Goal: Task Accomplishment & Management: Manage account settings

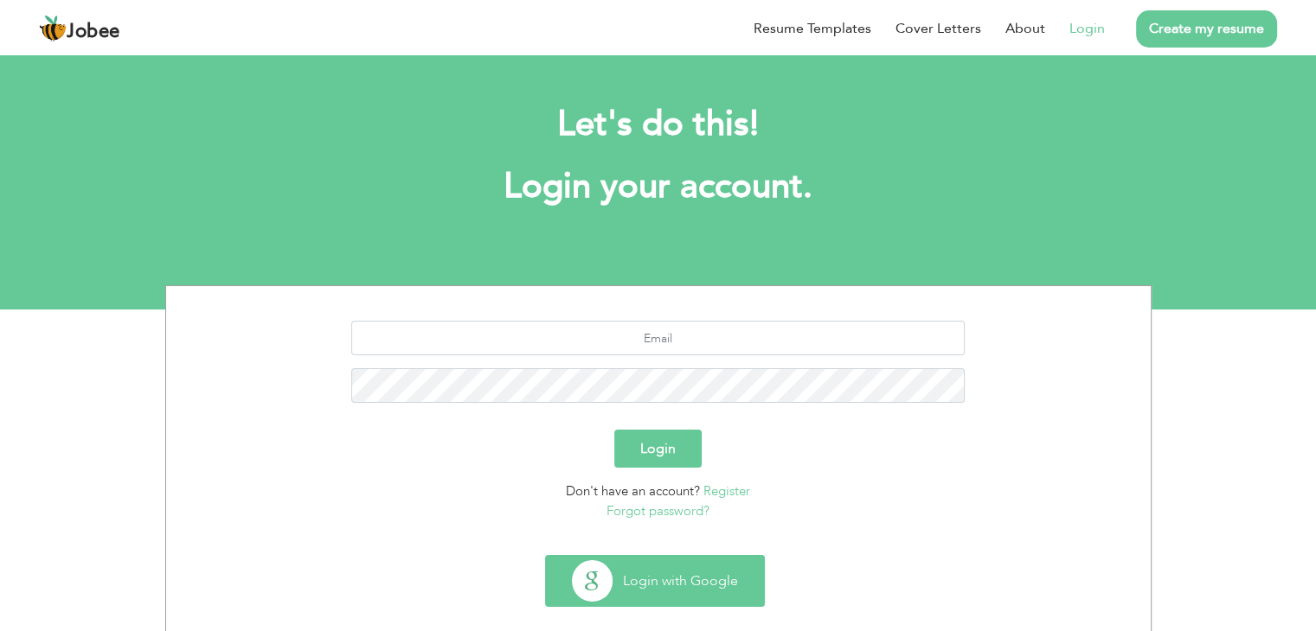
click at [675, 575] on button "Login with Google" at bounding box center [655, 581] width 218 height 50
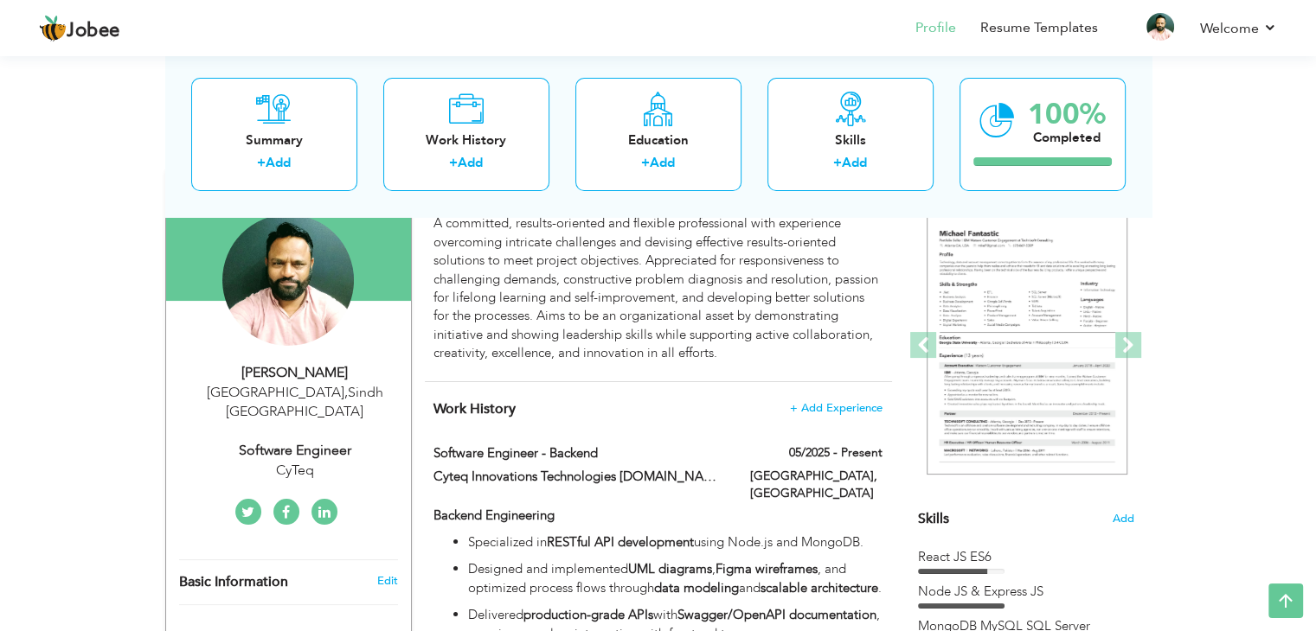
scroll to position [73, 0]
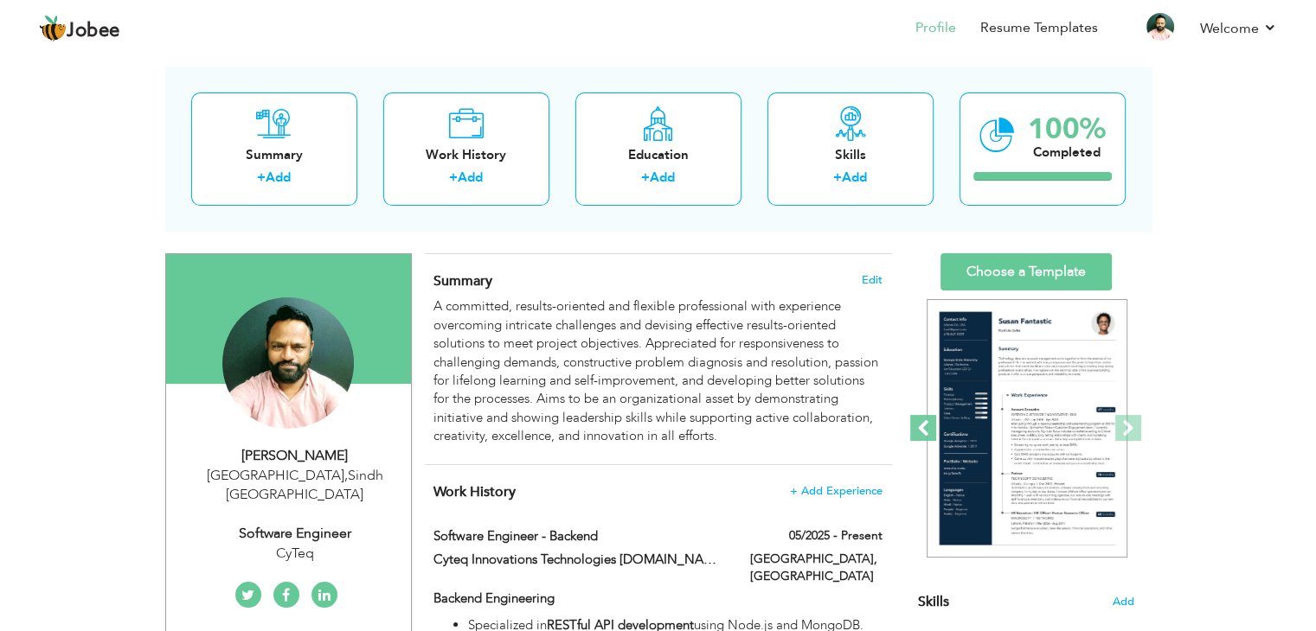
click at [924, 429] on span at bounding box center [923, 428] width 26 height 26
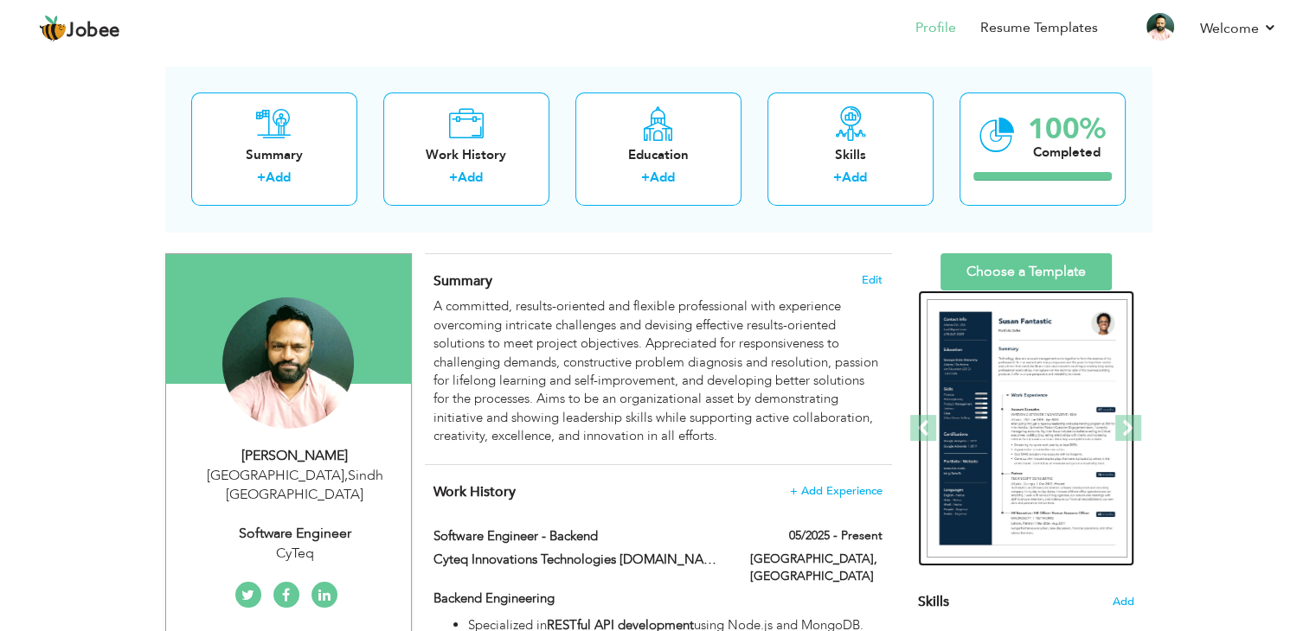
click at [1013, 411] on img at bounding box center [1026, 429] width 201 height 260
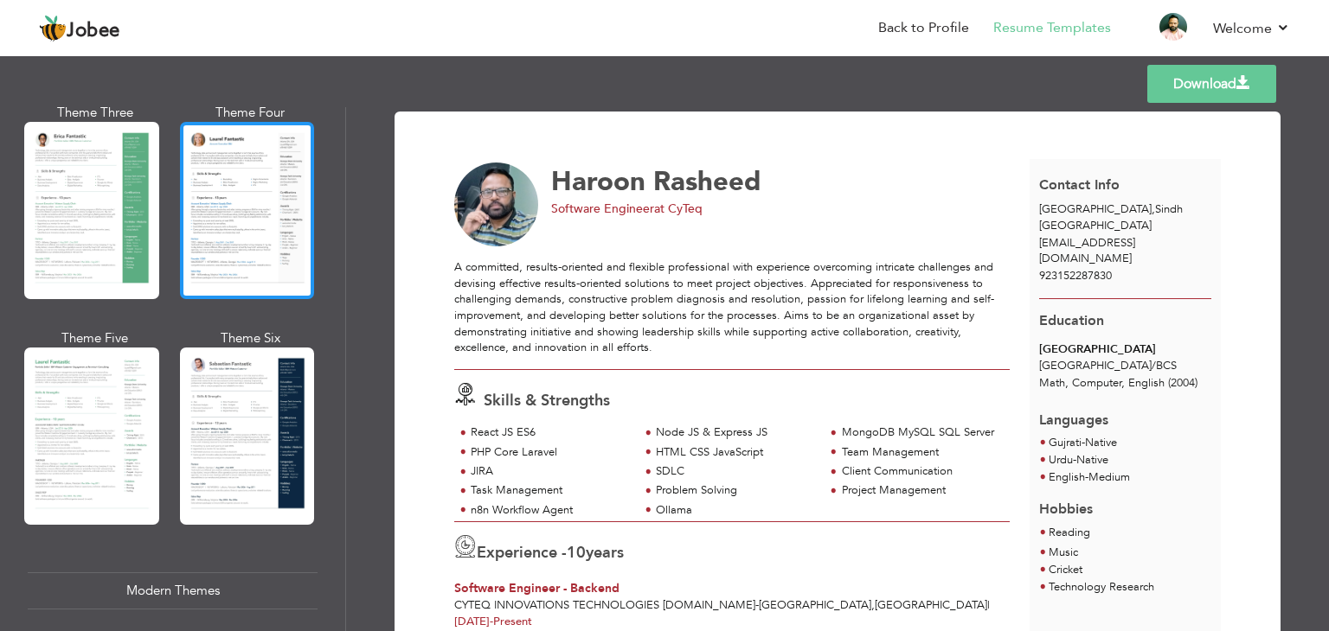
scroll to position [335, 0]
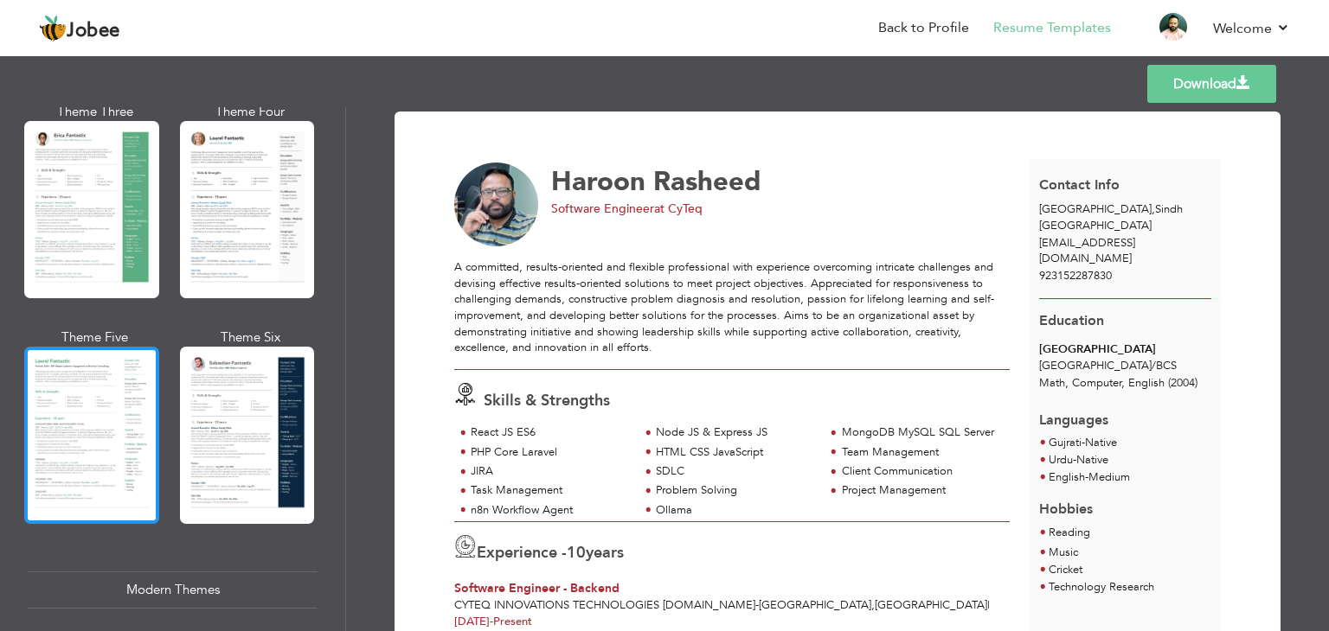
click at [79, 420] on div at bounding box center [91, 435] width 135 height 177
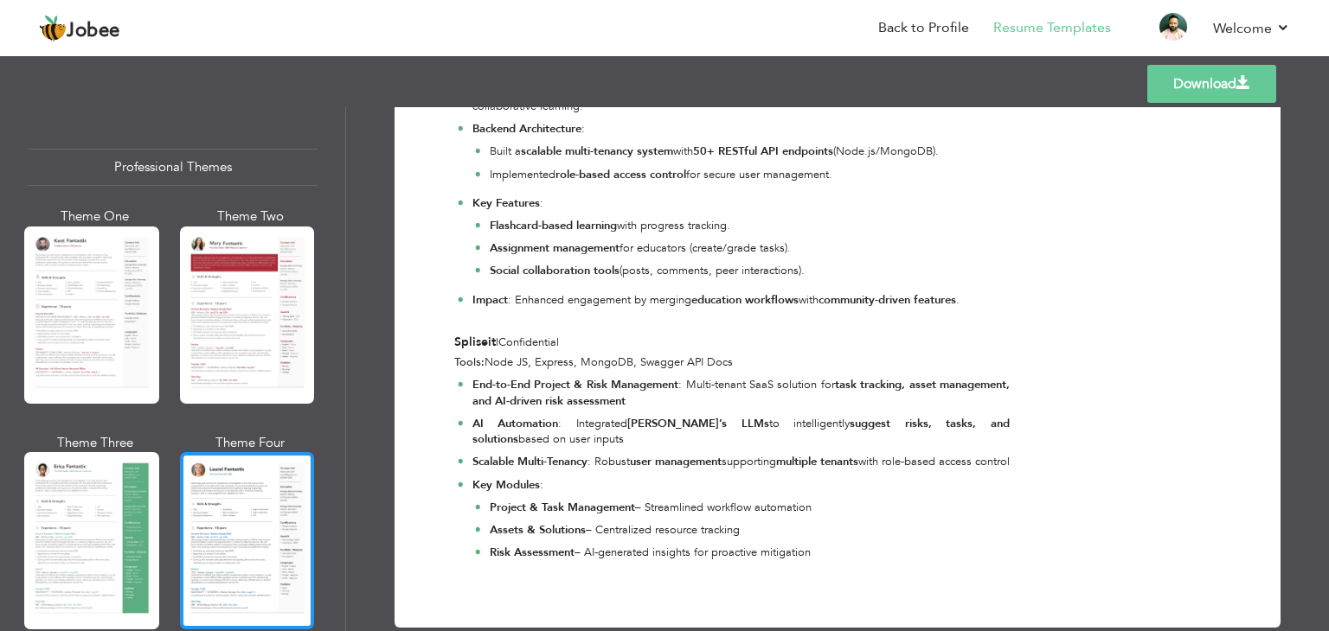
scroll to position [0, 0]
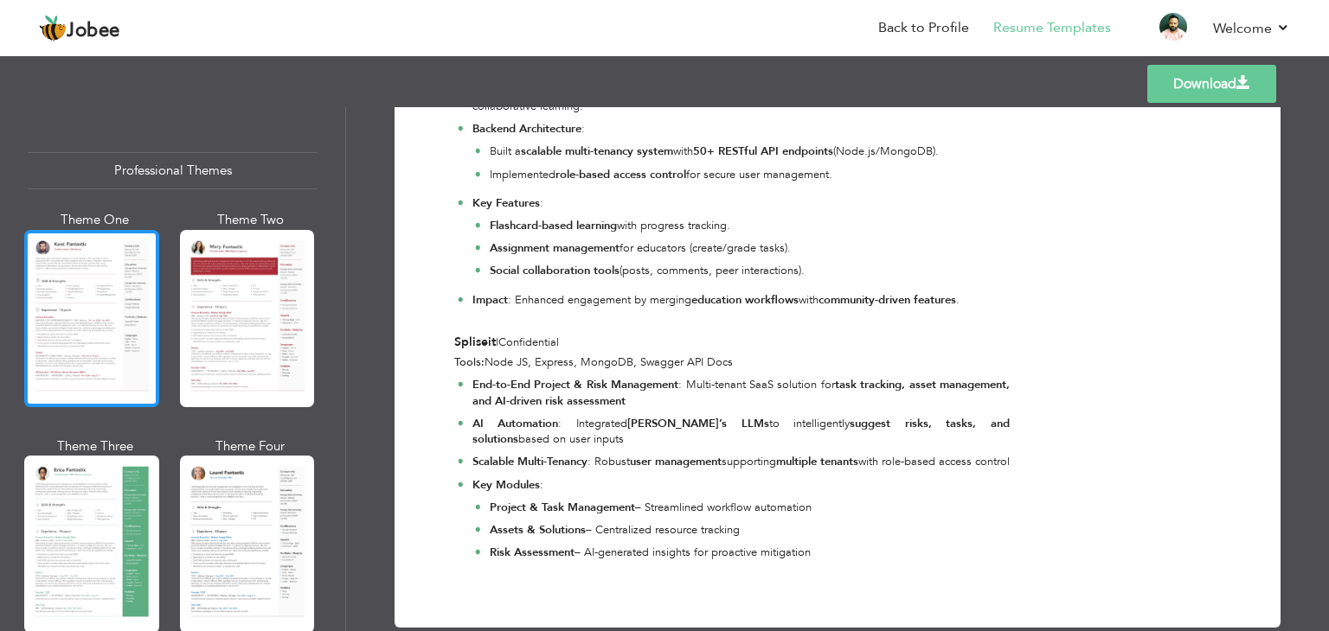
click at [48, 328] on div at bounding box center [91, 318] width 135 height 177
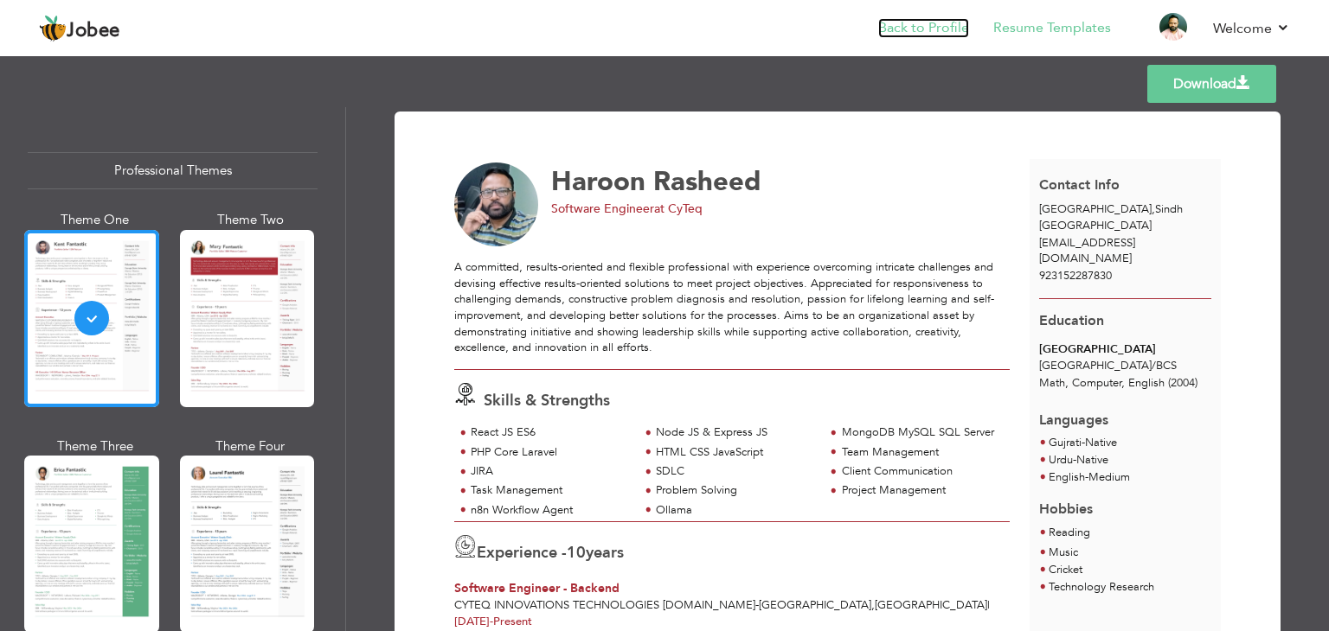
click at [910, 24] on link "Back to Profile" at bounding box center [923, 28] width 91 height 20
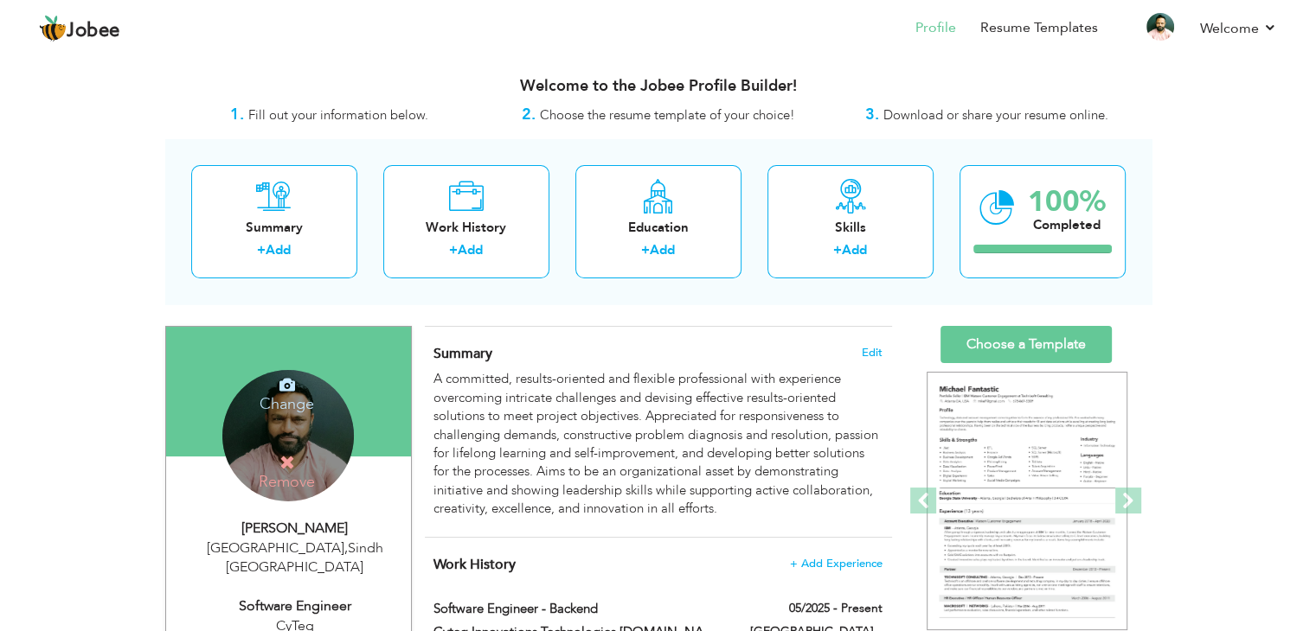
click at [291, 463] on icon at bounding box center [287, 463] width 16 height 16
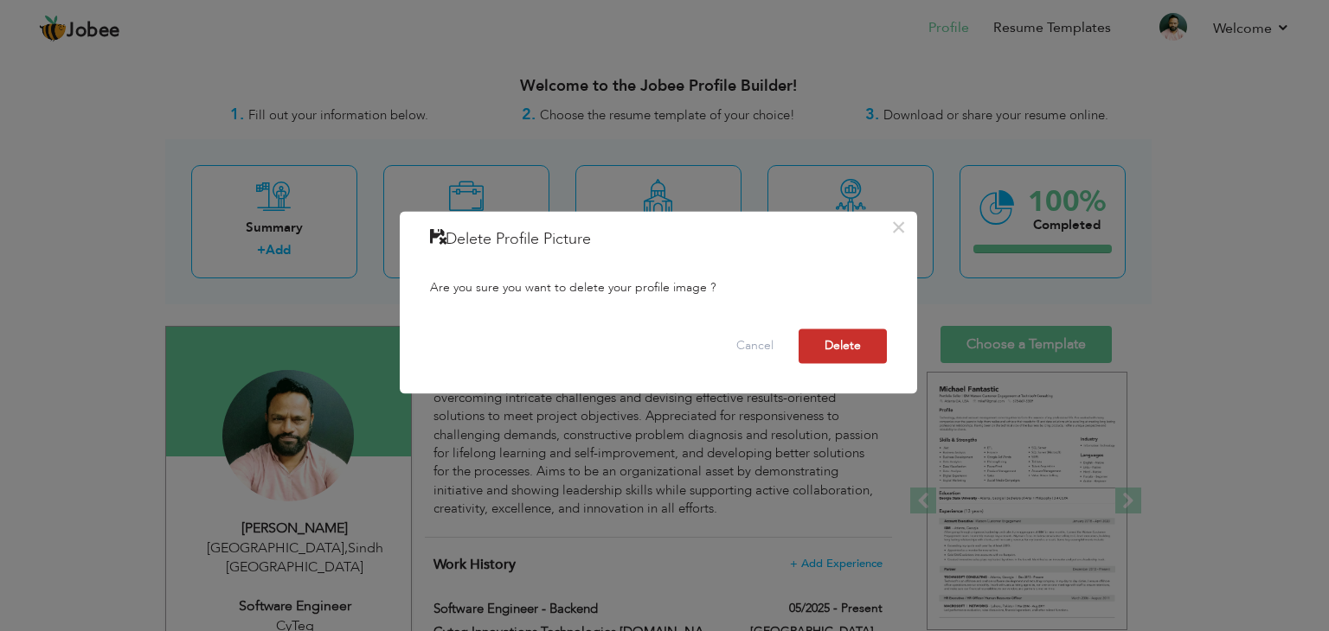
click at [848, 336] on button "Delete" at bounding box center [842, 347] width 88 height 35
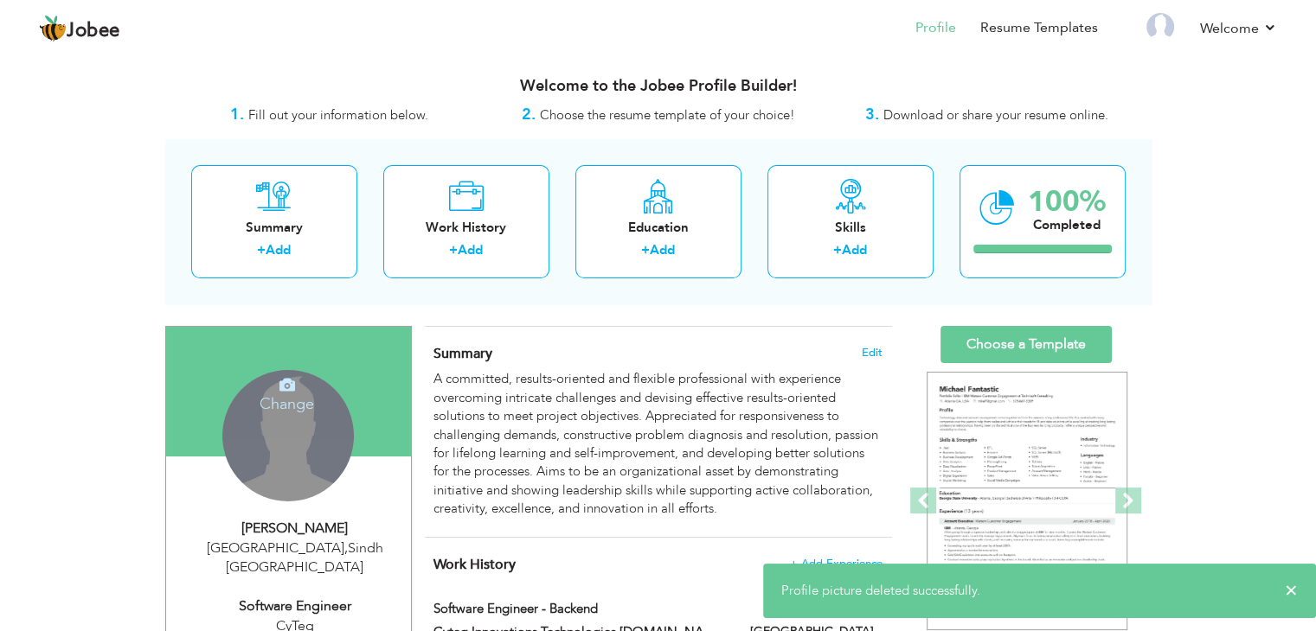
click at [298, 429] on div "Change Remove" at bounding box center [287, 435] width 131 height 131
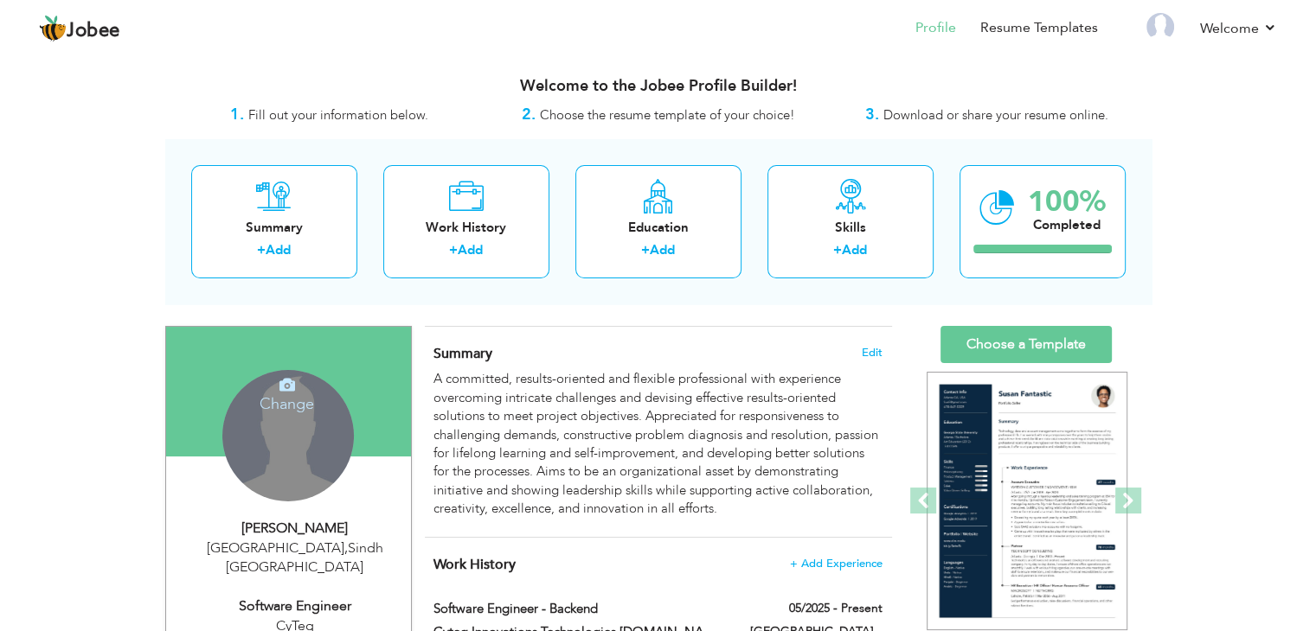
click at [290, 407] on h4 "Change" at bounding box center [287, 393] width 124 height 42
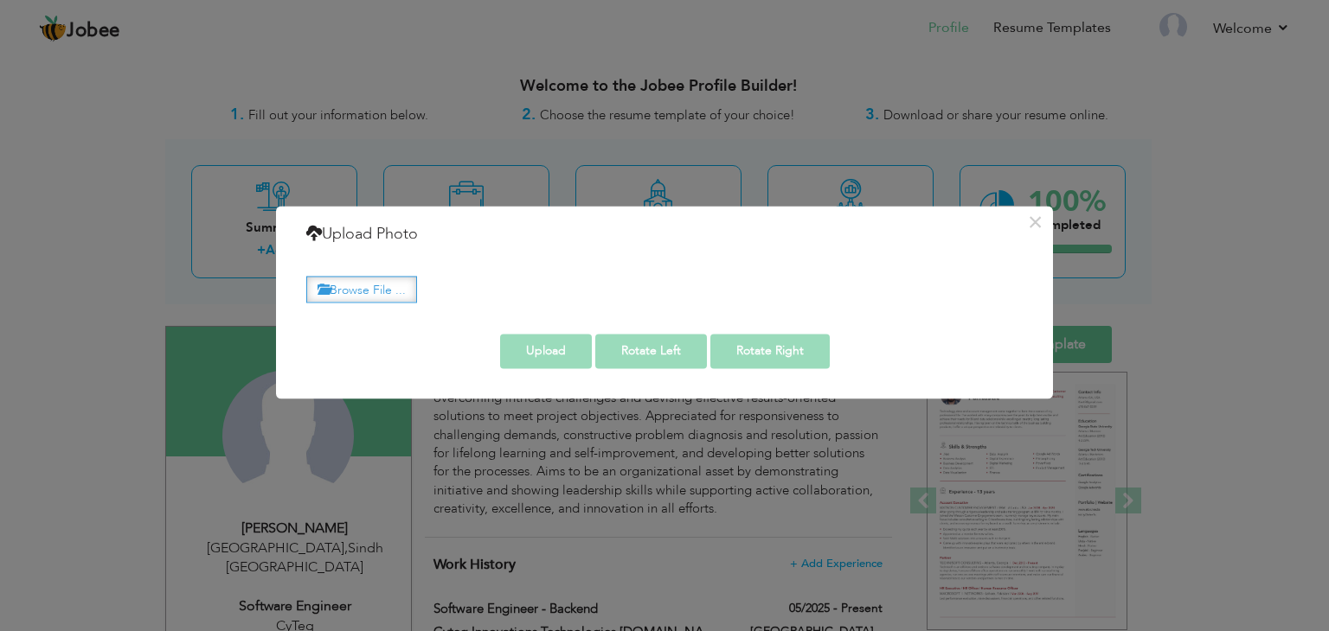
click at [342, 285] on label "Browse File ..." at bounding box center [361, 289] width 111 height 27
click at [0, 0] on input "Browse File ..." at bounding box center [0, 0] width 0 height 0
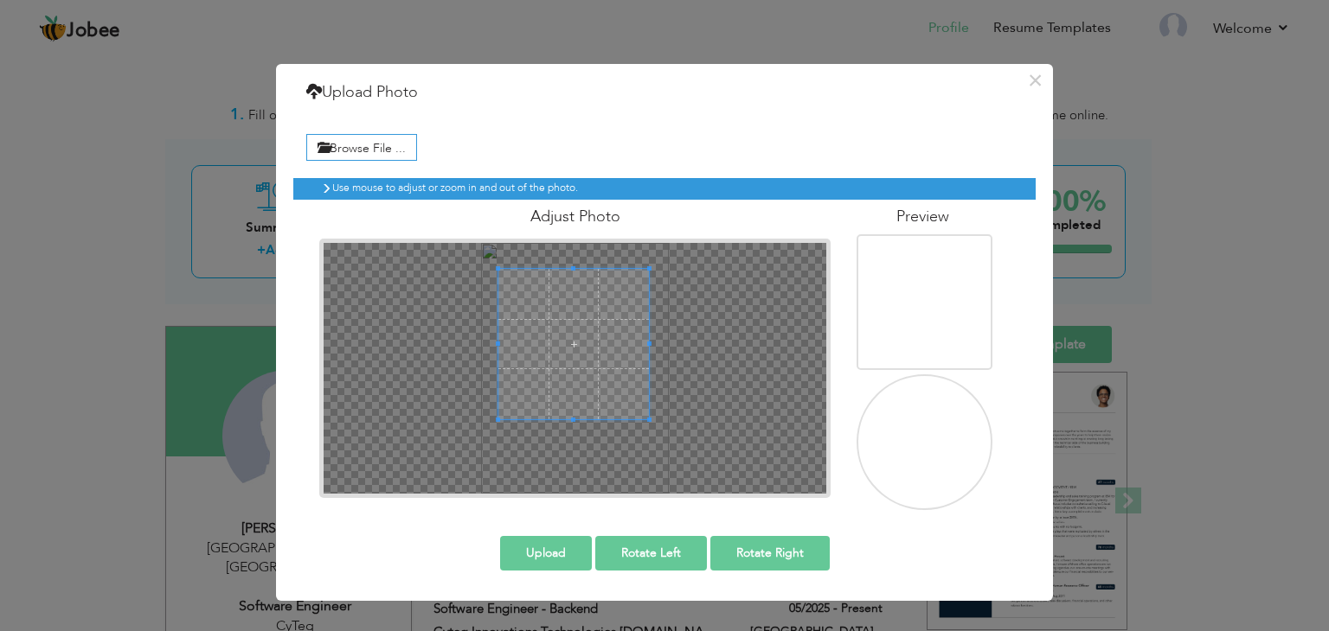
click at [625, 357] on span at bounding box center [573, 344] width 151 height 151
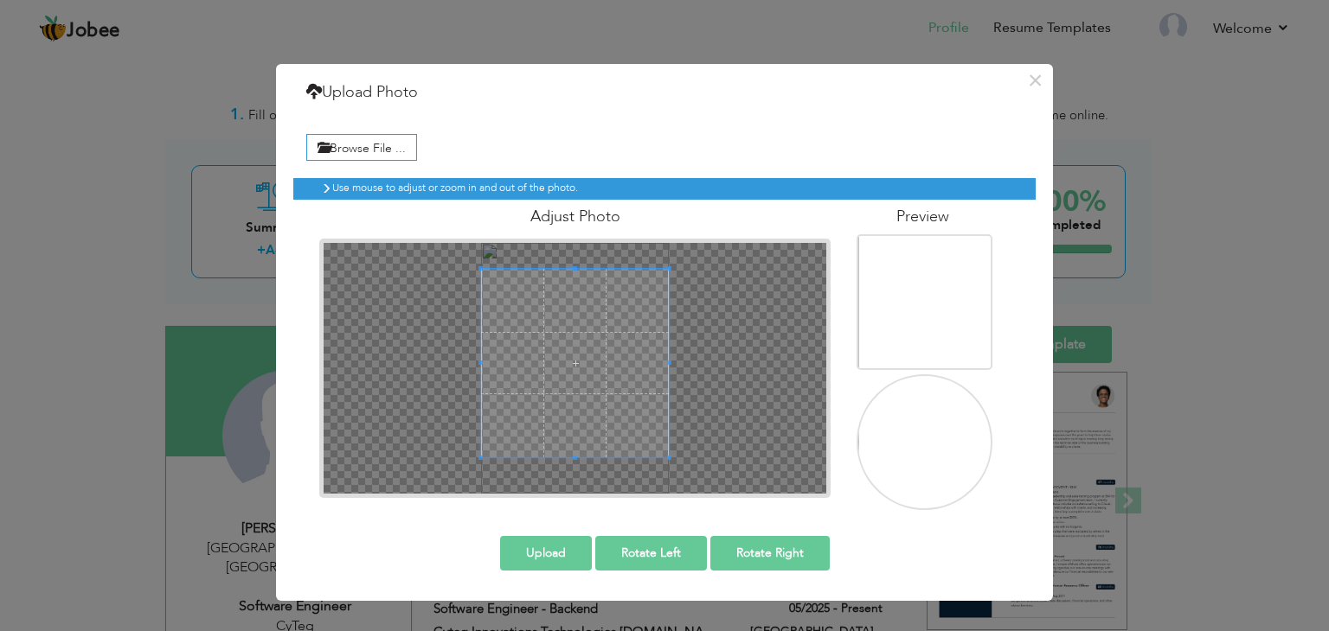
click at [709, 454] on div at bounding box center [575, 368] width 503 height 251
click at [625, 407] on span at bounding box center [575, 366] width 189 height 189
click at [552, 556] on button "Upload" at bounding box center [546, 553] width 92 height 35
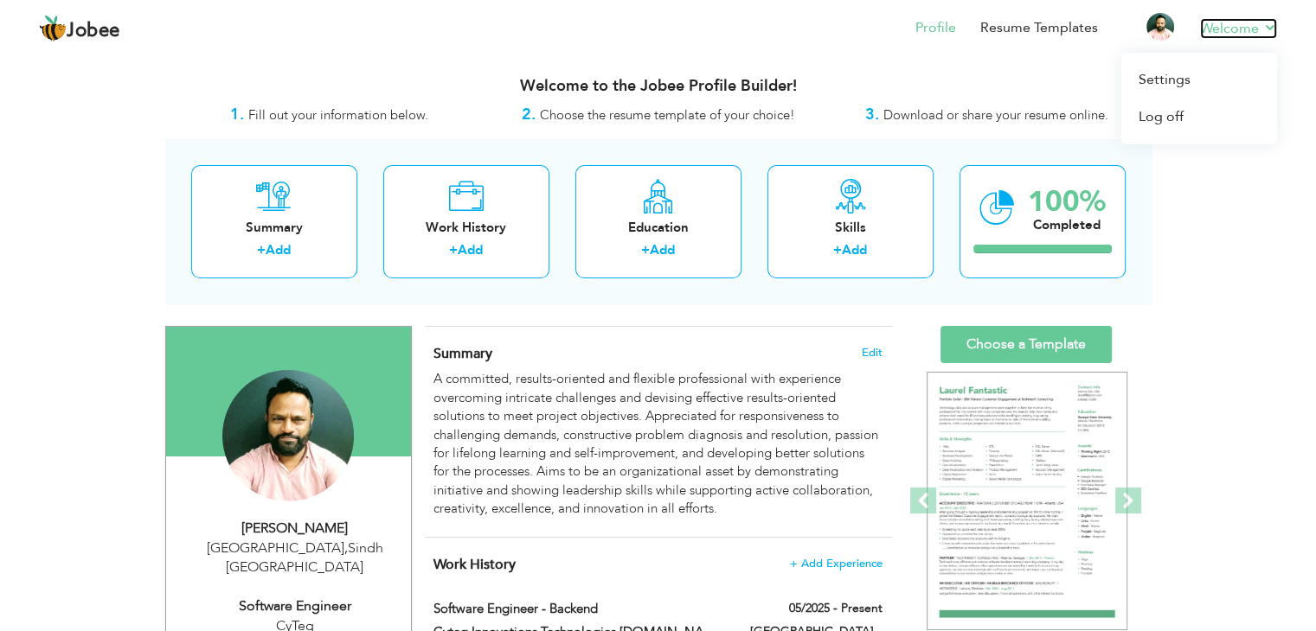
click at [1272, 28] on link "Welcome" at bounding box center [1238, 28] width 77 height 21
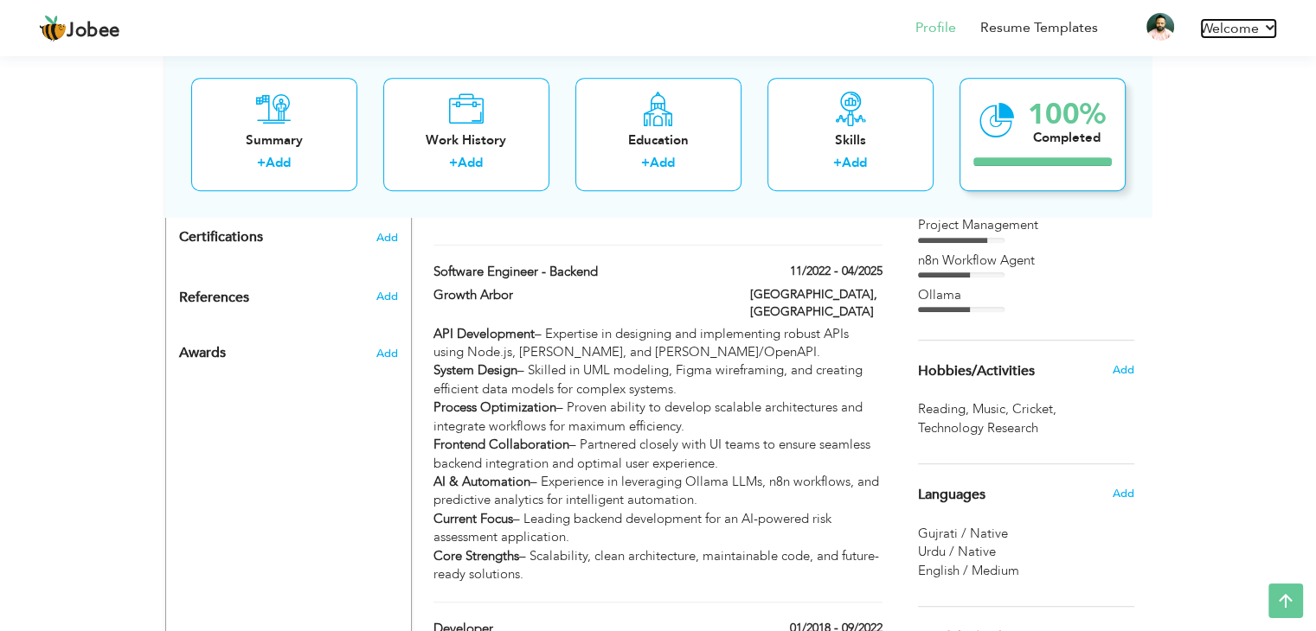
scroll to position [871, 0]
click at [1035, 35] on link "Resume Templates" at bounding box center [1039, 28] width 118 height 20
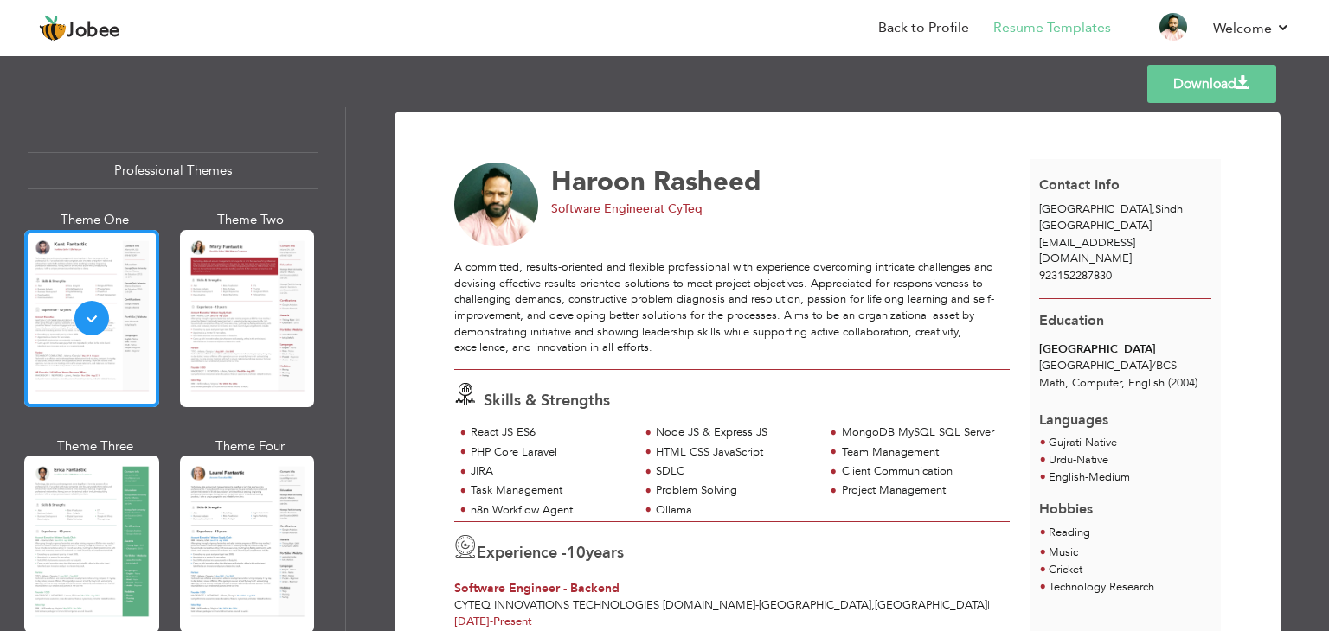
click at [1214, 84] on link "Download" at bounding box center [1211, 84] width 129 height 38
